Goal: Ask a question

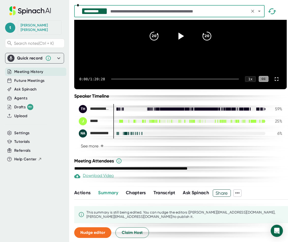
scroll to position [75, 0]
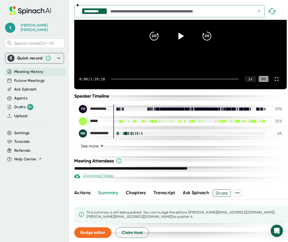
click at [95, 143] on button "See more +" at bounding box center [92, 146] width 27 height 9
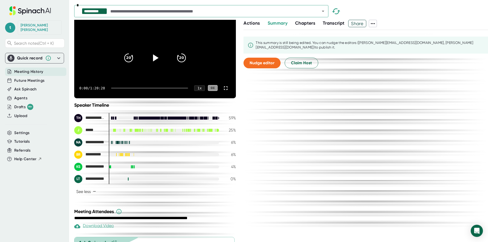
scroll to position [78, 0]
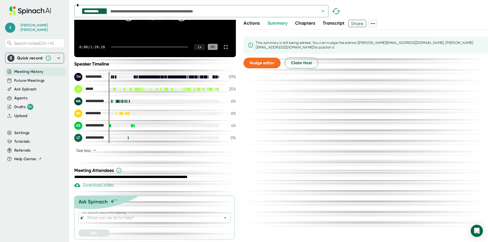
click at [222, 217] on icon "Open" at bounding box center [225, 218] width 6 height 6
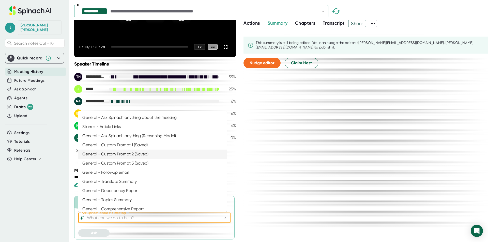
click at [161, 157] on li "General - Custom Prompt 2 (Saved)" at bounding box center [152, 154] width 148 height 9
type input "General - Custom Prompt 2 (Saved)"
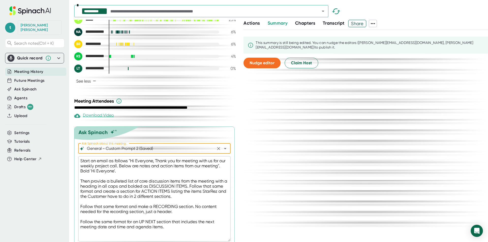
scroll to position [164, 0]
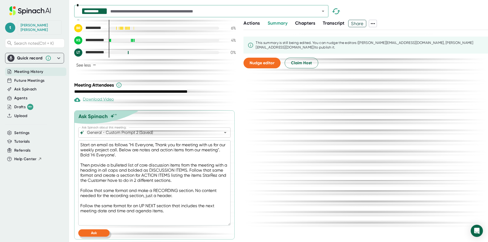
click at [88, 233] on button "Ask" at bounding box center [93, 232] width 31 height 7
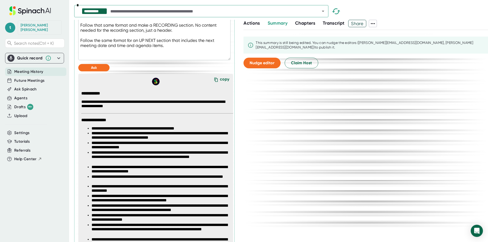
scroll to position [316, 0]
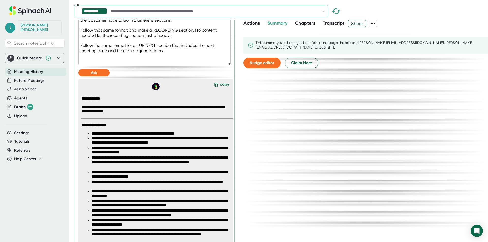
click at [220, 89] on div "copy" at bounding box center [224, 85] width 9 height 7
type textarea "x"
